Goal: Transaction & Acquisition: Purchase product/service

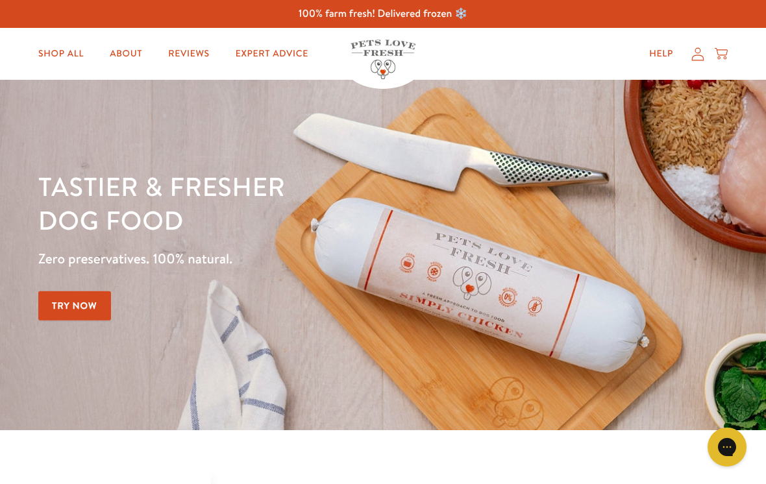
click at [698, 56] on icon at bounding box center [697, 54] width 13 height 14
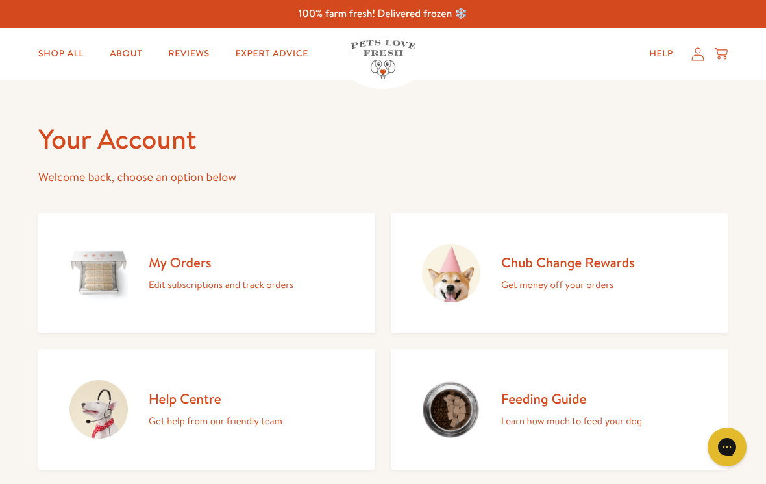
click at [184, 271] on div "My Orders Edit subscriptions and track orders" at bounding box center [221, 274] width 145 height 40
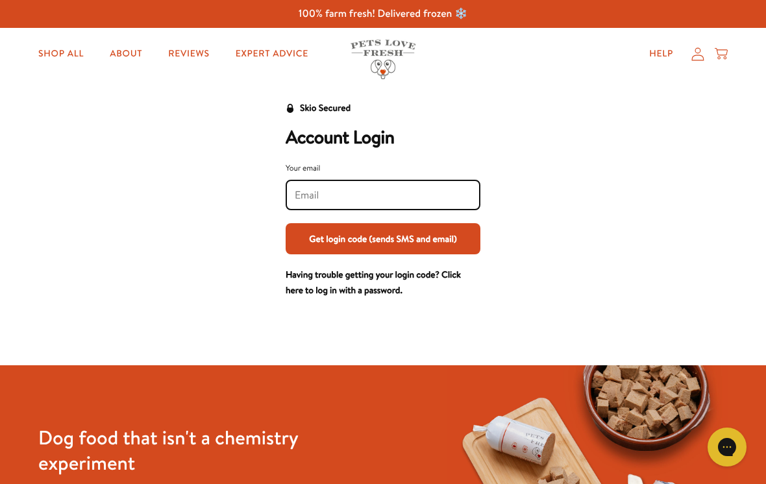
click at [384, 196] on input "Your email" at bounding box center [383, 195] width 176 height 14
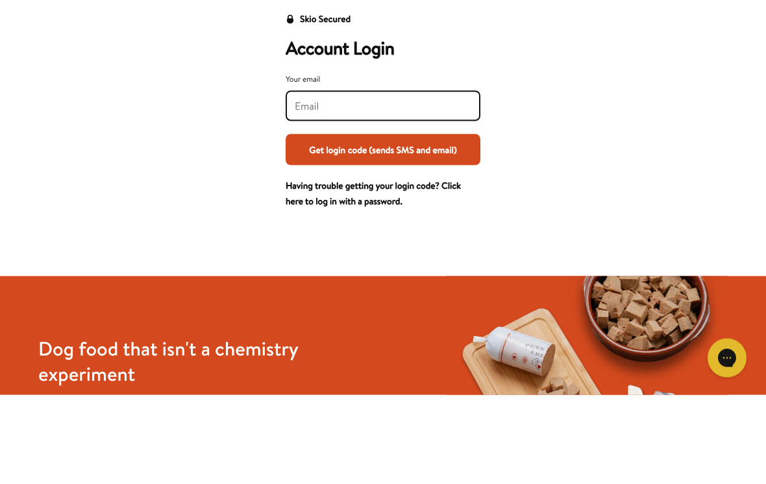
type input "diane_byles@hotmail.com"
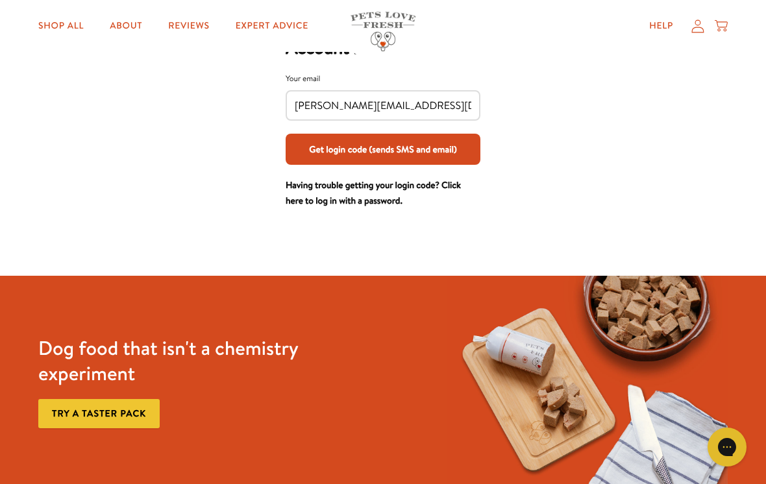
click at [415, 147] on button "Get login code (sends SMS and email)" at bounding box center [382, 149] width 195 height 31
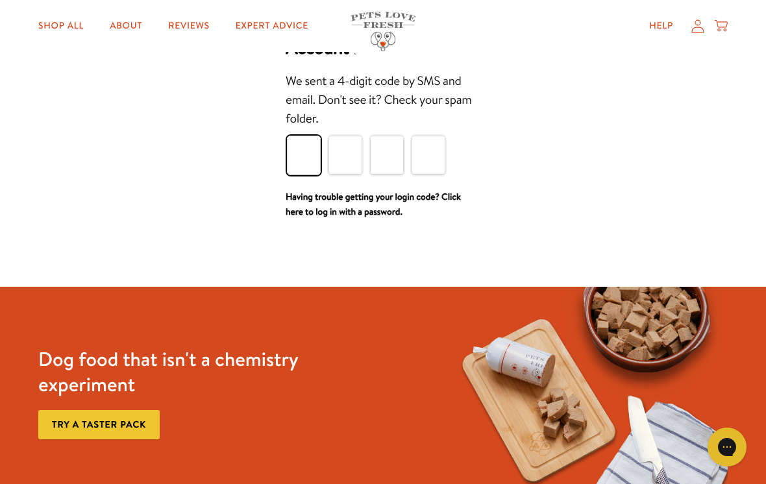
click at [310, 155] on input "Please enter your pin code" at bounding box center [304, 155] width 34 height 39
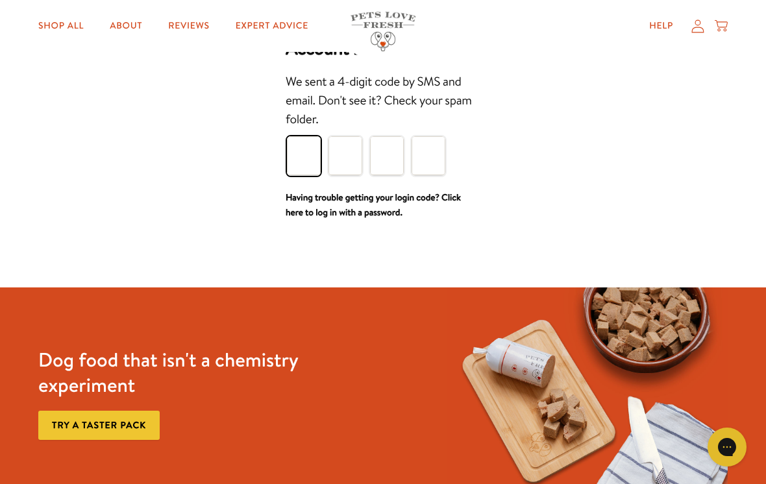
type input "3"
type input "6"
type input "3"
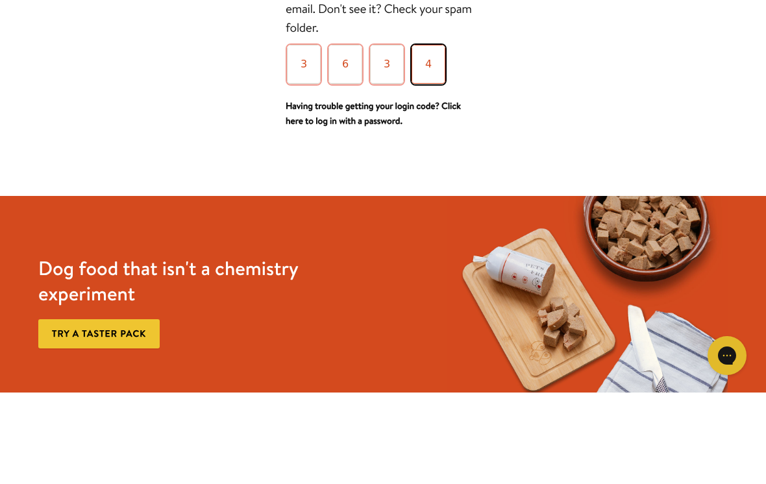
type input "4"
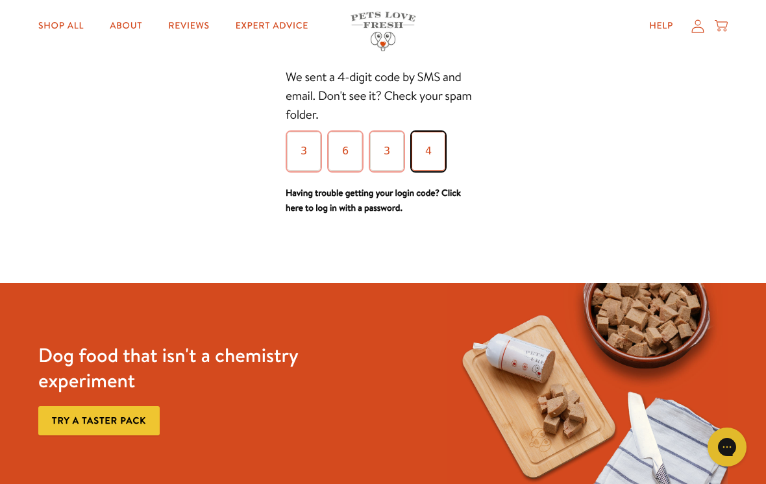
scroll to position [93, 0]
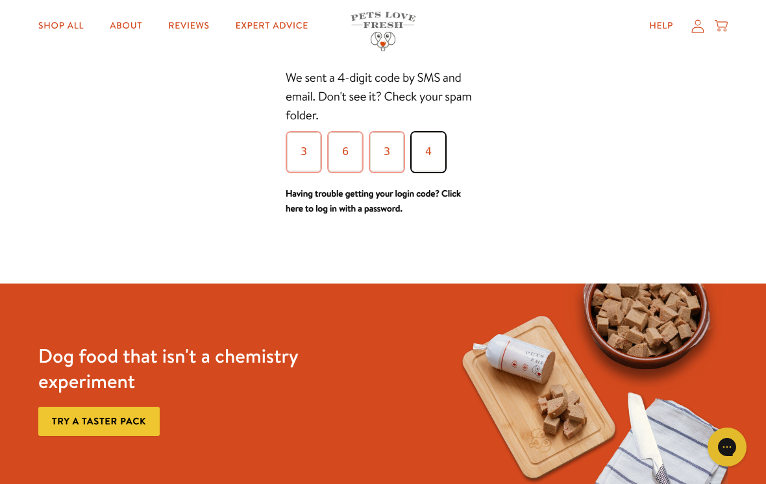
click at [541, 138] on div "Skio Secured Account Login We sent a 4-digit code by SMS and email. Don't see i…" at bounding box center [383, 112] width 740 height 209
click at [563, 237] on div at bounding box center [383, 255] width 766 height 56
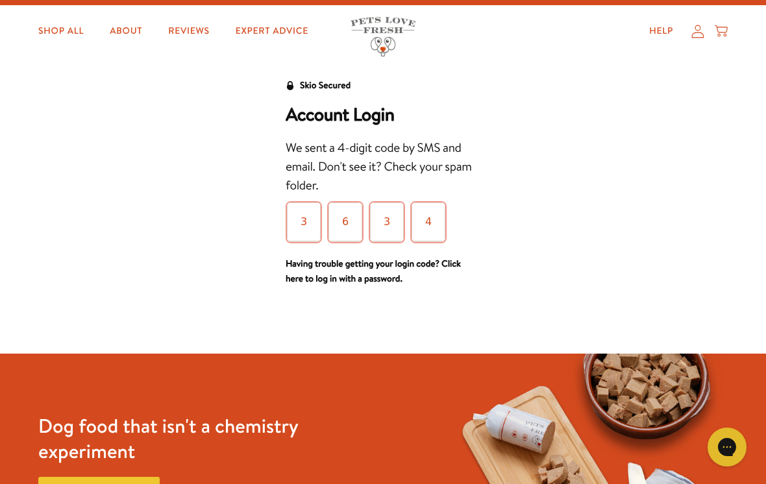
scroll to position [0, 0]
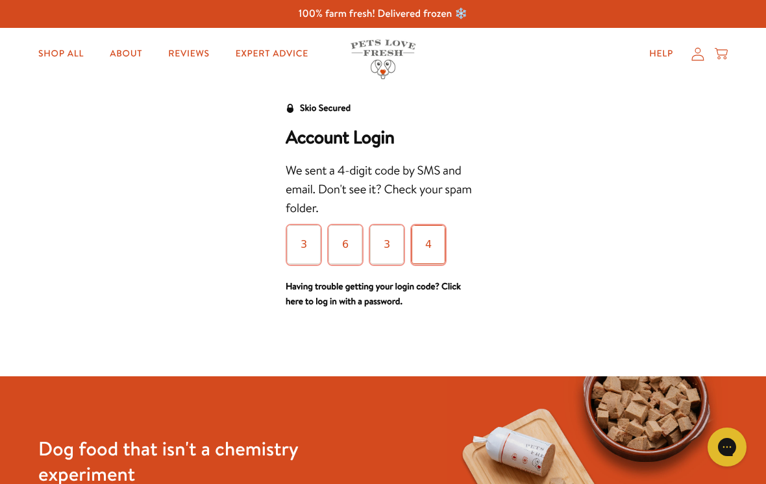
click at [440, 245] on input "4" at bounding box center [428, 244] width 34 height 39
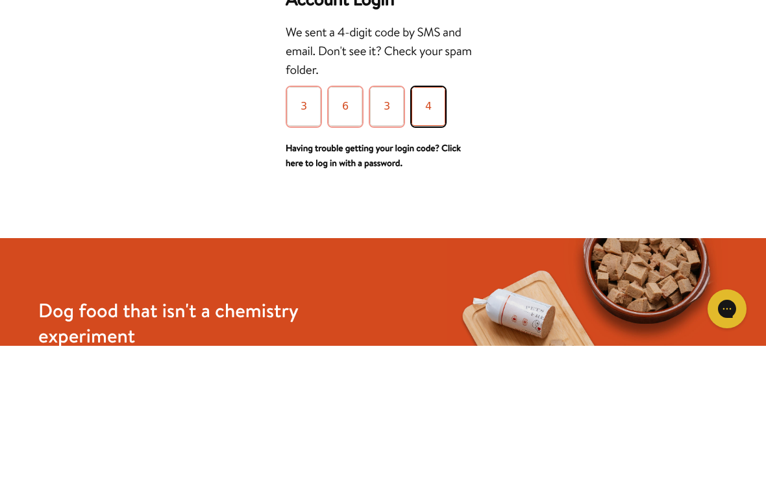
type input "4"
click at [582, 136] on div "Skio Secured Account Login We sent a 4-digit code by SMS and email. Don't see i…" at bounding box center [383, 205] width 740 height 209
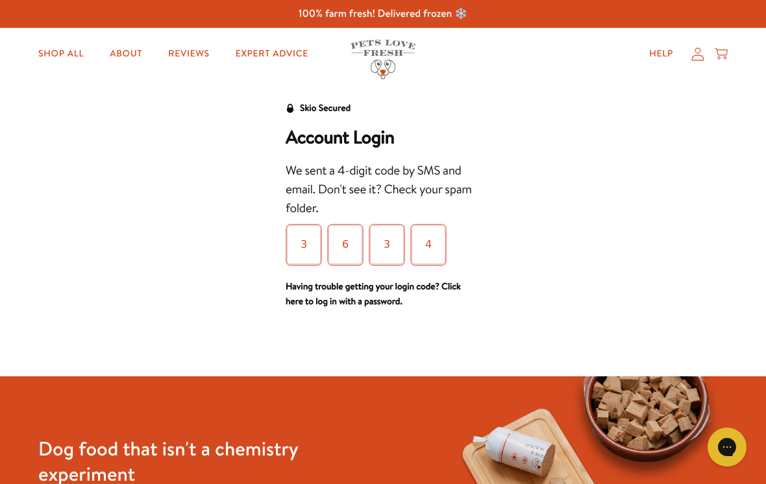
click at [461, 287] on link "Having trouble getting your login code? Click here to log in with a password." at bounding box center [372, 294] width 175 height 29
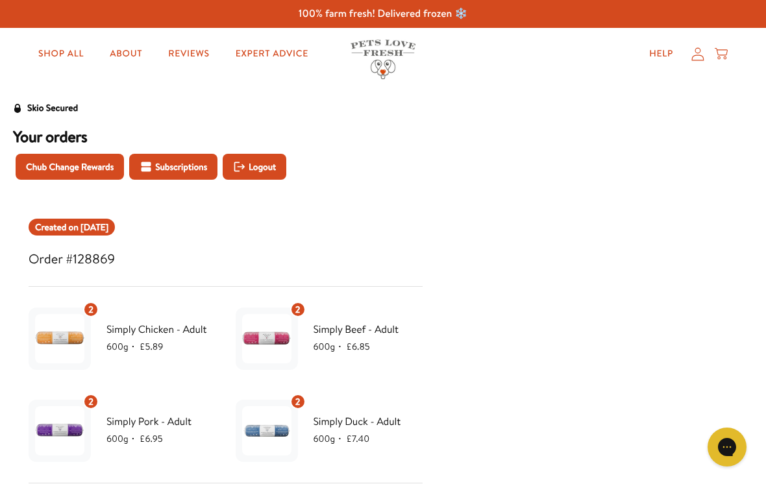
click at [65, 55] on link "Shop All" at bounding box center [61, 54] width 66 height 26
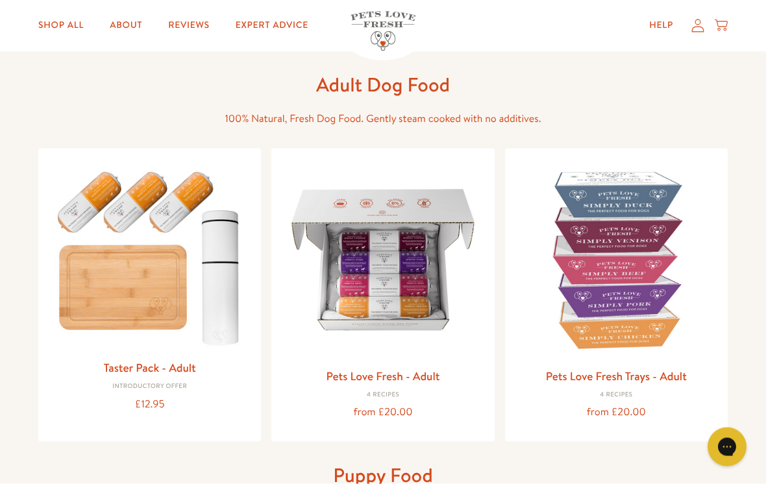
scroll to position [50, 0]
click at [423, 288] on img at bounding box center [383, 259] width 202 height 202
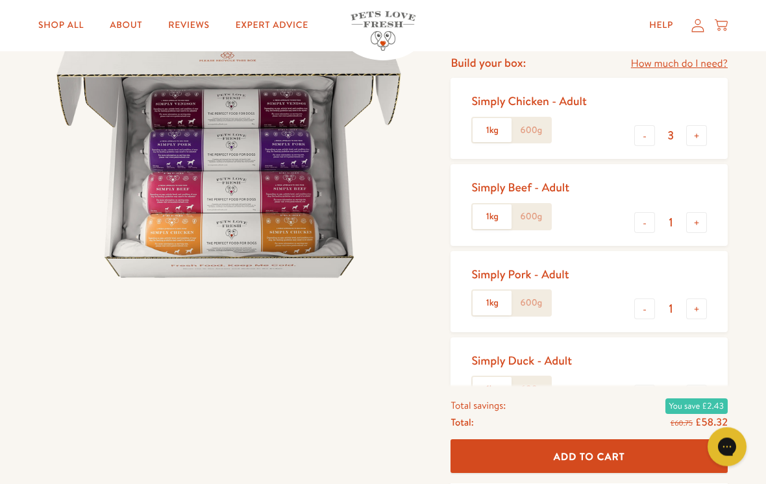
scroll to position [168, 0]
click at [546, 127] on label "600g" at bounding box center [530, 129] width 39 height 25
click at [0, 0] on input "600g" at bounding box center [0, 0] width 0 height 0
click at [531, 220] on label "600g" at bounding box center [530, 216] width 39 height 25
click at [0, 0] on input "600g" at bounding box center [0, 0] width 0 height 0
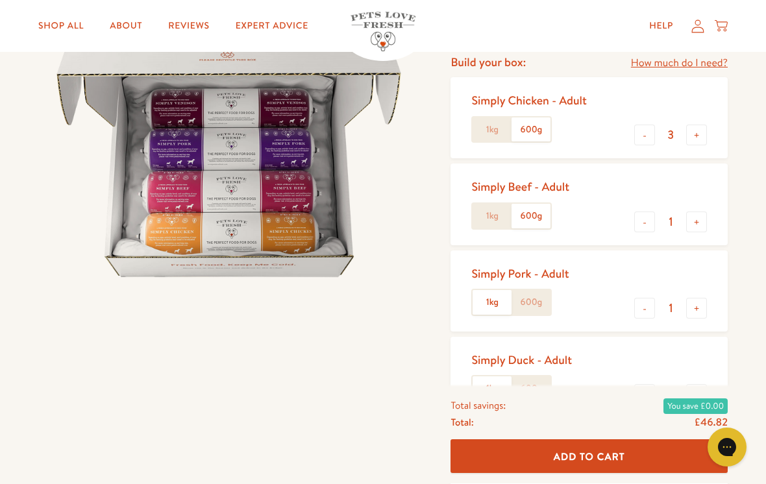
click at [531, 302] on label "600g" at bounding box center [530, 302] width 39 height 25
click at [0, 0] on input "600g" at bounding box center [0, 0] width 0 height 0
click at [543, 383] on label "600g" at bounding box center [530, 388] width 39 height 25
click at [0, 0] on input "600g" at bounding box center [0, 0] width 0 height 0
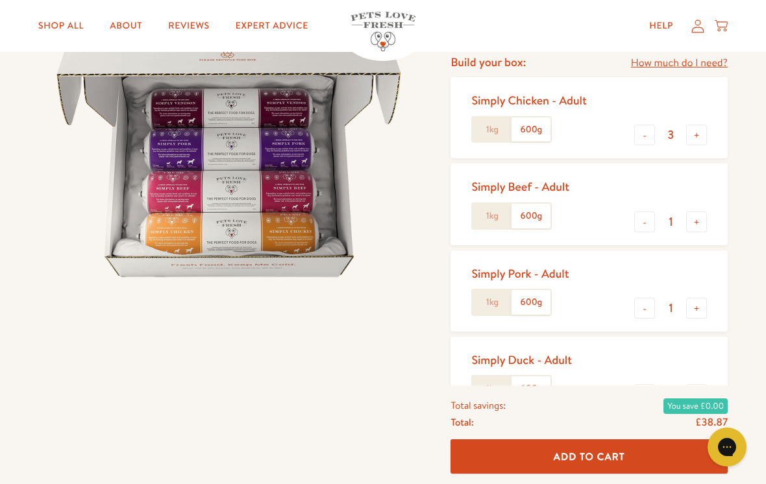
click at [652, 132] on button "-" at bounding box center [644, 135] width 21 height 21
type input "2"
click at [706, 220] on button "+" at bounding box center [696, 222] width 21 height 21
type input "2"
click at [705, 305] on button "+" at bounding box center [696, 308] width 21 height 21
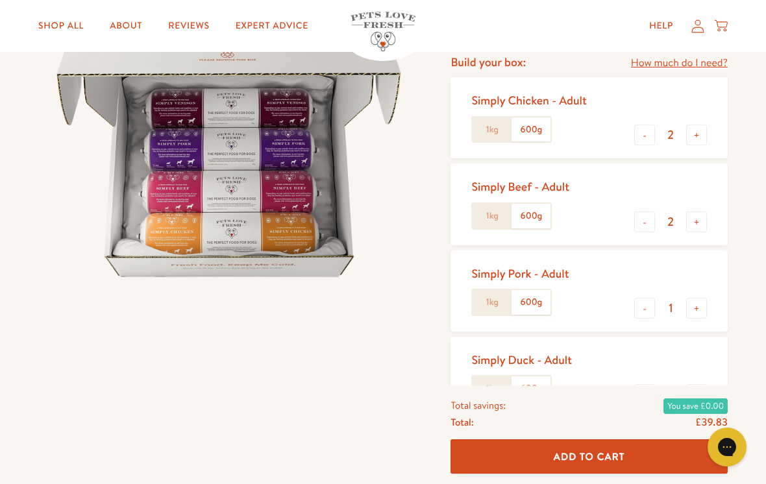
type input "2"
click at [703, 397] on button "+" at bounding box center [696, 394] width 21 height 21
type input "2"
click at [495, 385] on label "1kg" at bounding box center [491, 388] width 39 height 25
click at [0, 0] on input "1kg" at bounding box center [0, 0] width 0 height 0
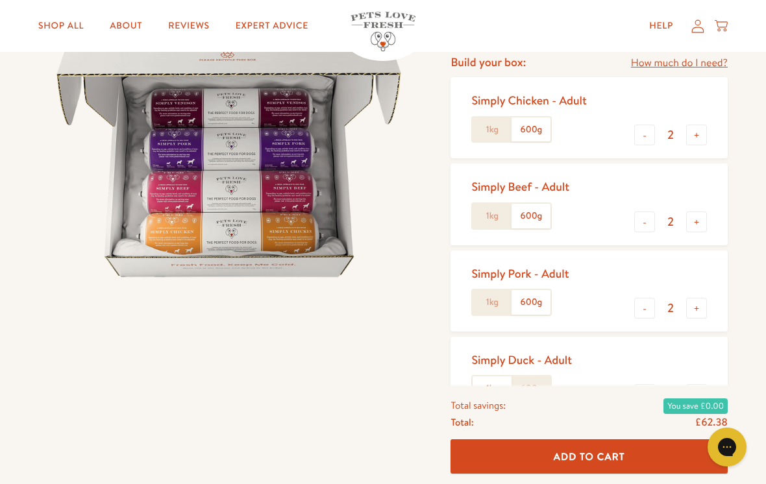
click at [539, 385] on label "600g" at bounding box center [530, 388] width 39 height 25
click at [0, 0] on input "600g" at bounding box center [0, 0] width 0 height 0
click at [601, 463] on span "Add To Cart" at bounding box center [588, 457] width 71 height 14
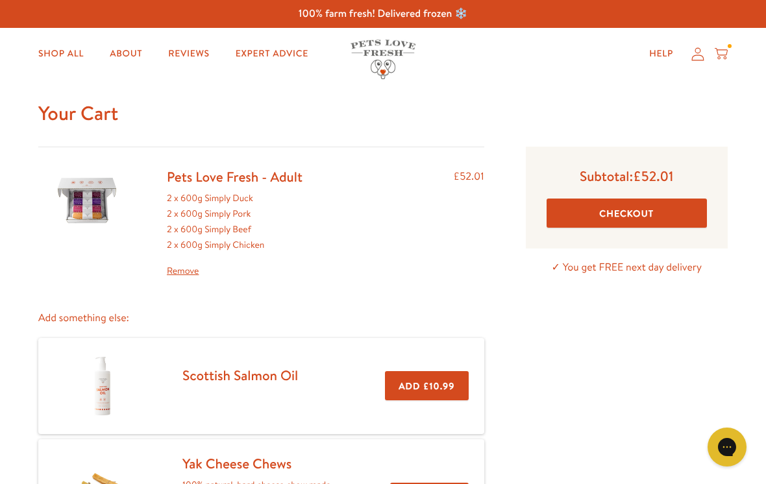
click at [664, 214] on button "Checkout" at bounding box center [626, 213] width 160 height 29
